Goal: Navigation & Orientation: Go to known website

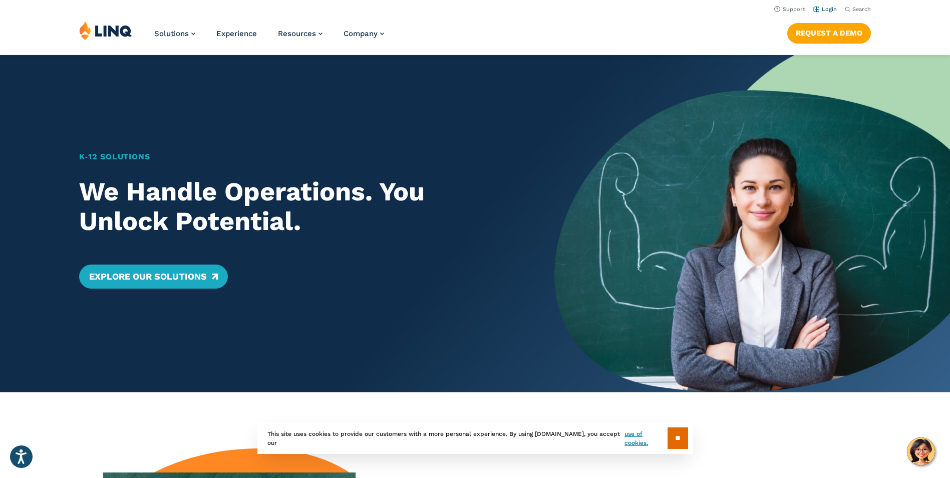
click at [820, 8] on link "Login" at bounding box center [825, 9] width 24 height 7
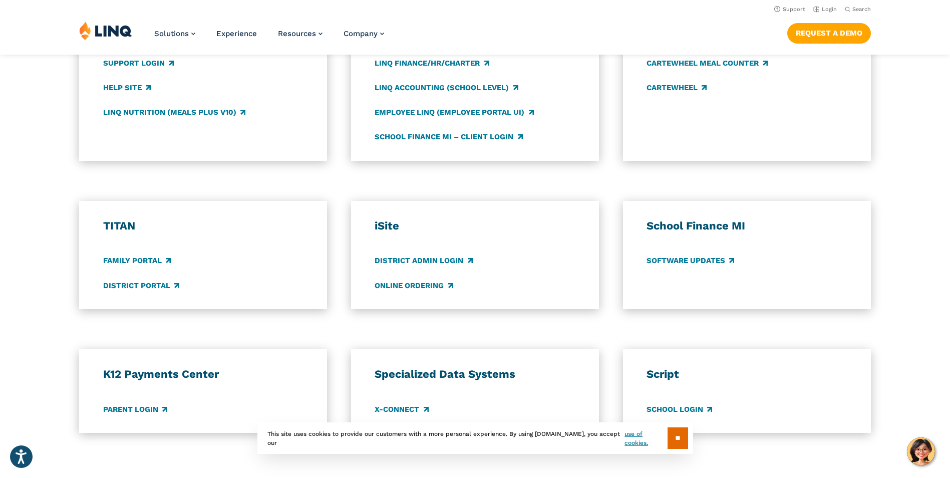
scroll to position [401, 0]
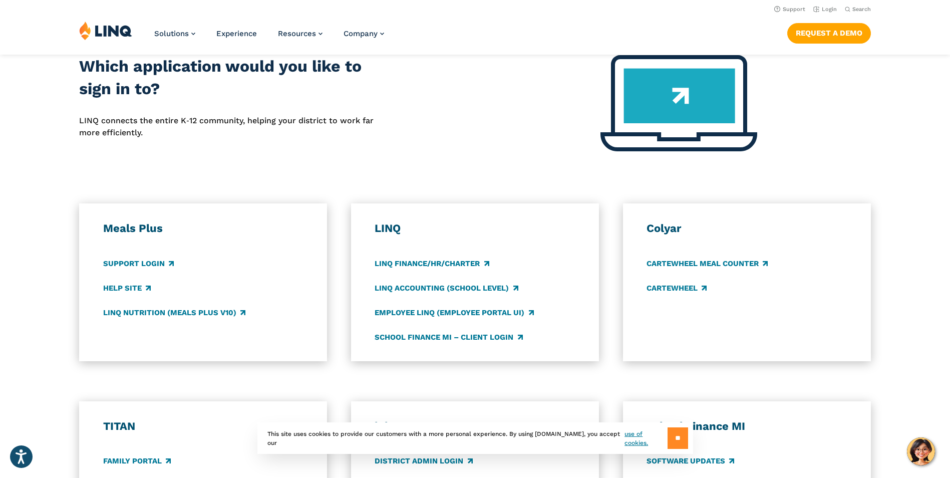
click at [681, 442] on input "**" at bounding box center [678, 438] width 21 height 22
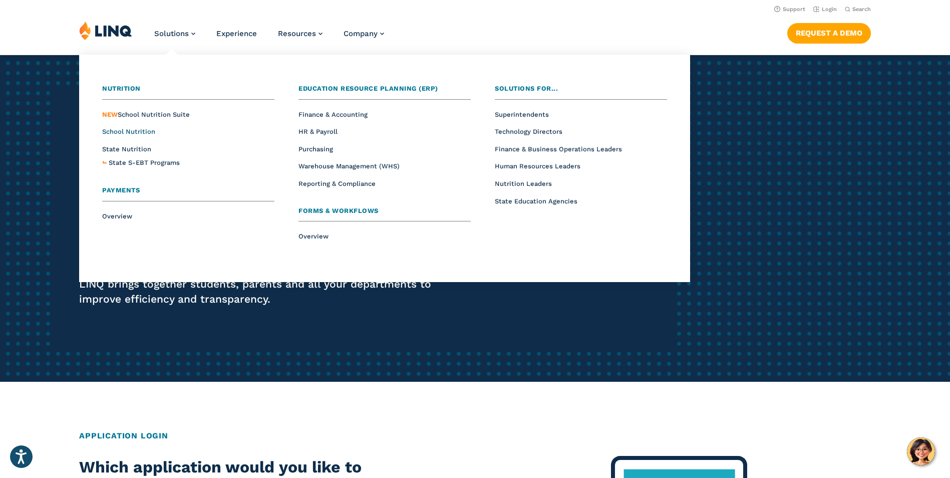
scroll to position [0, 0]
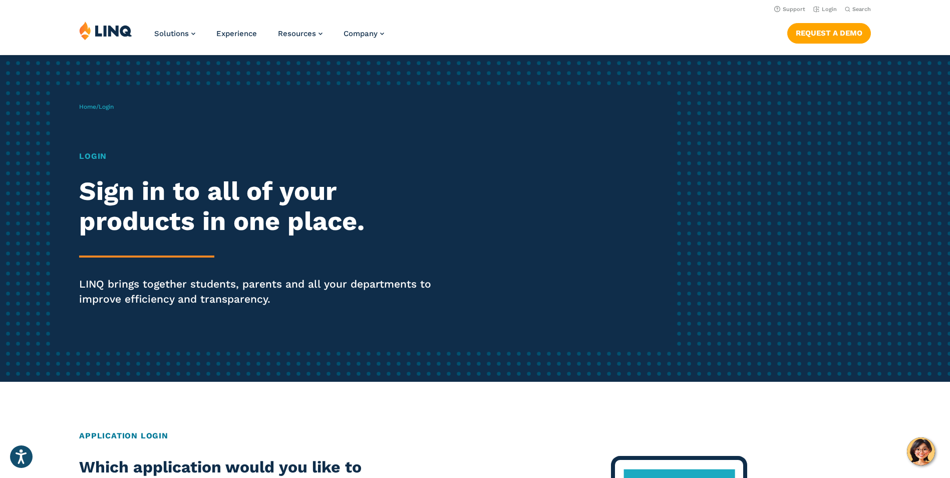
click at [112, 33] on img at bounding box center [105, 30] width 53 height 19
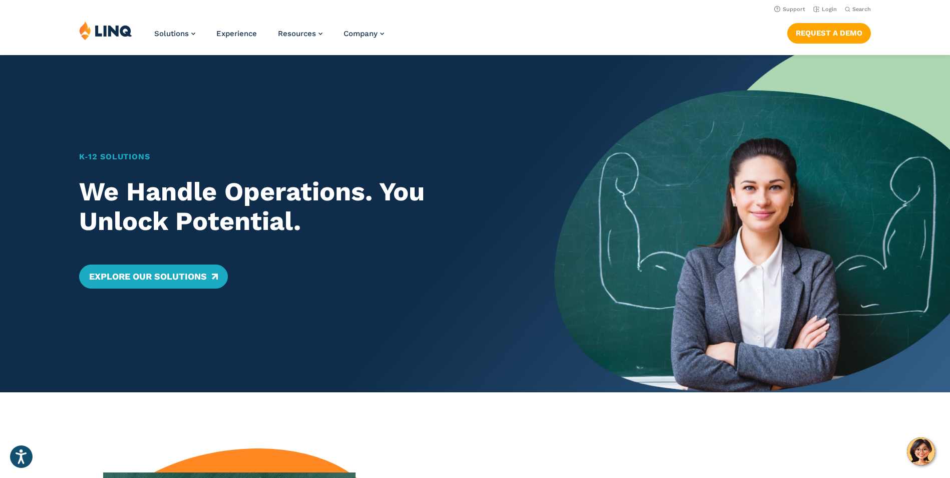
click at [112, 28] on img at bounding box center [105, 30] width 53 height 19
